Goal: Use online tool/utility: Utilize a website feature to perform a specific function

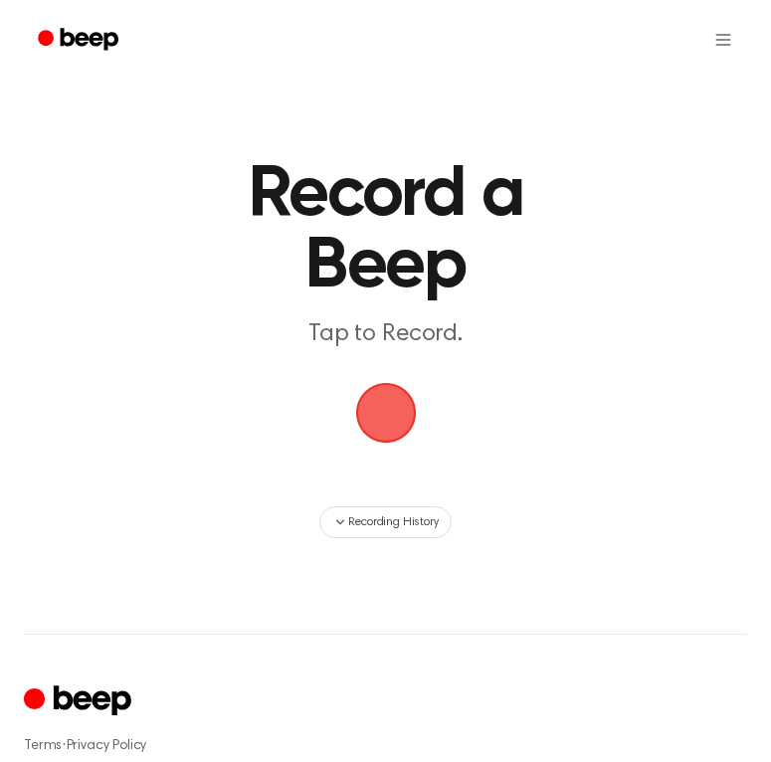
click at [387, 403] on span "button" at bounding box center [385, 413] width 61 height 61
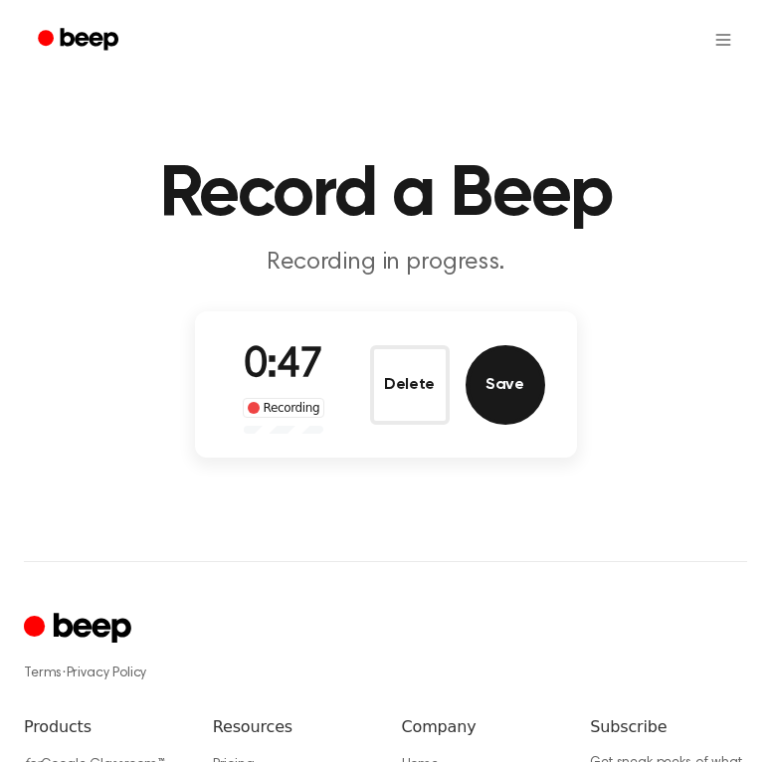
click at [495, 364] on button "Save" at bounding box center [505, 385] width 80 height 80
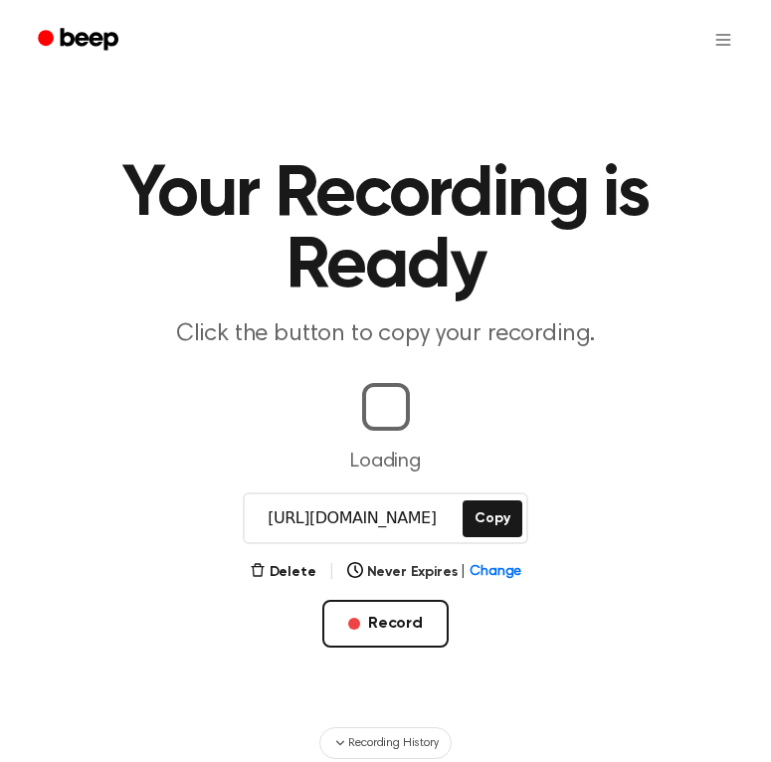
scroll to position [0, 3]
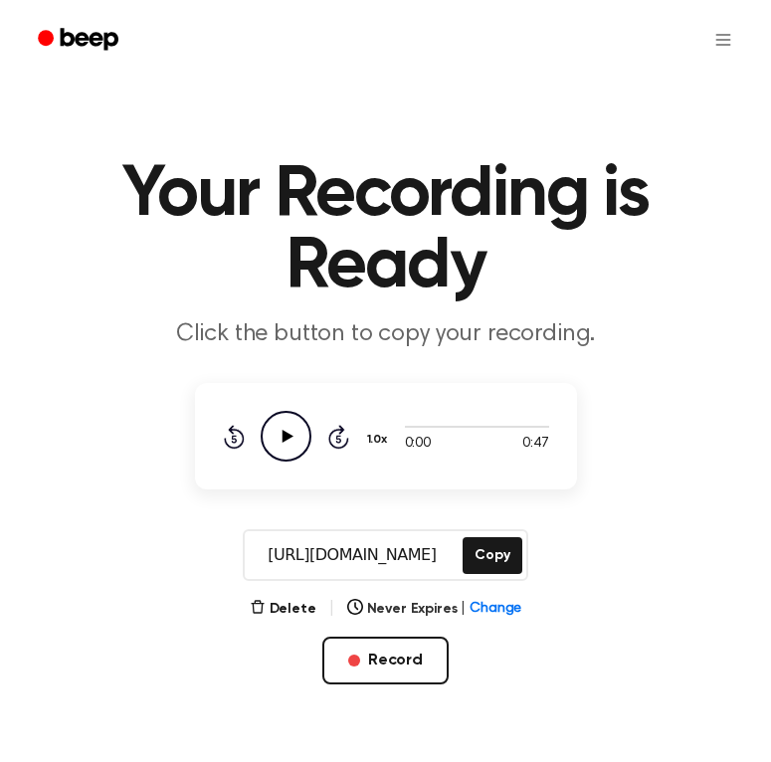
click at [280, 439] on icon "Play Audio" at bounding box center [286, 436] width 51 height 51
click at [295, 606] on button "Delete" at bounding box center [283, 609] width 67 height 21
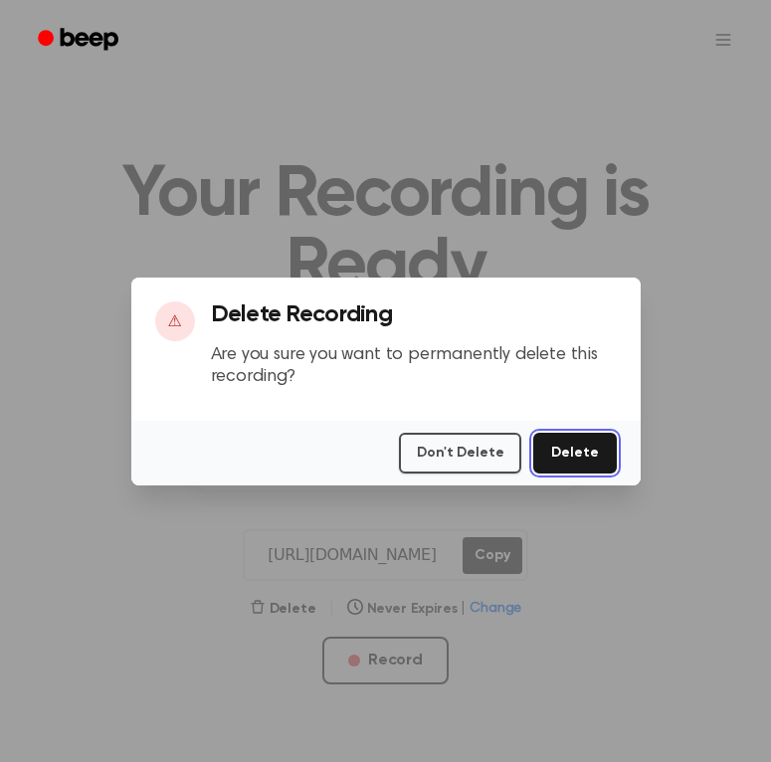
click at [592, 447] on button "Delete" at bounding box center [574, 453] width 83 height 41
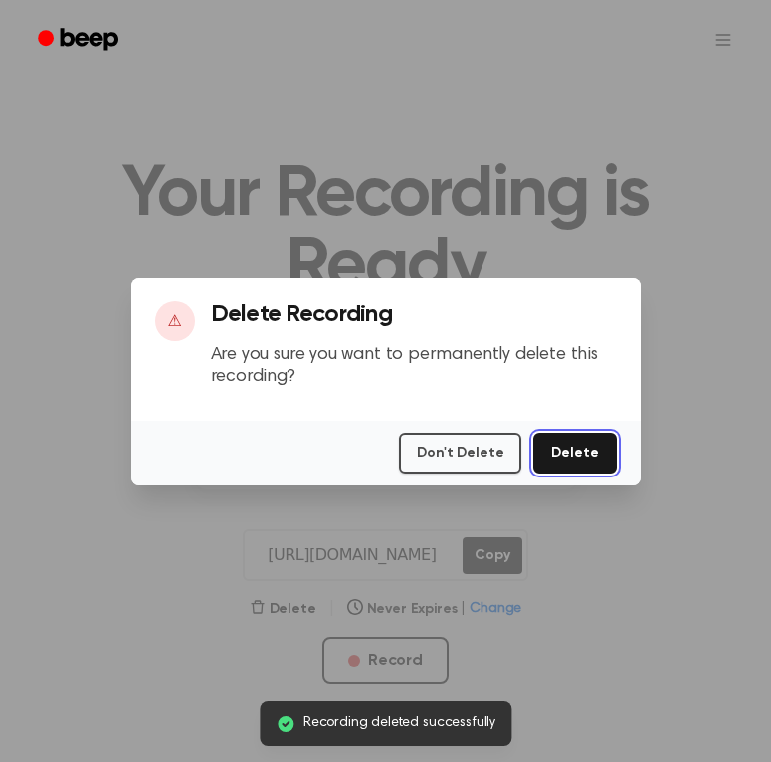
click at [567, 459] on button "Delete" at bounding box center [574, 453] width 83 height 41
